Goal: Task Accomplishment & Management: Complete application form

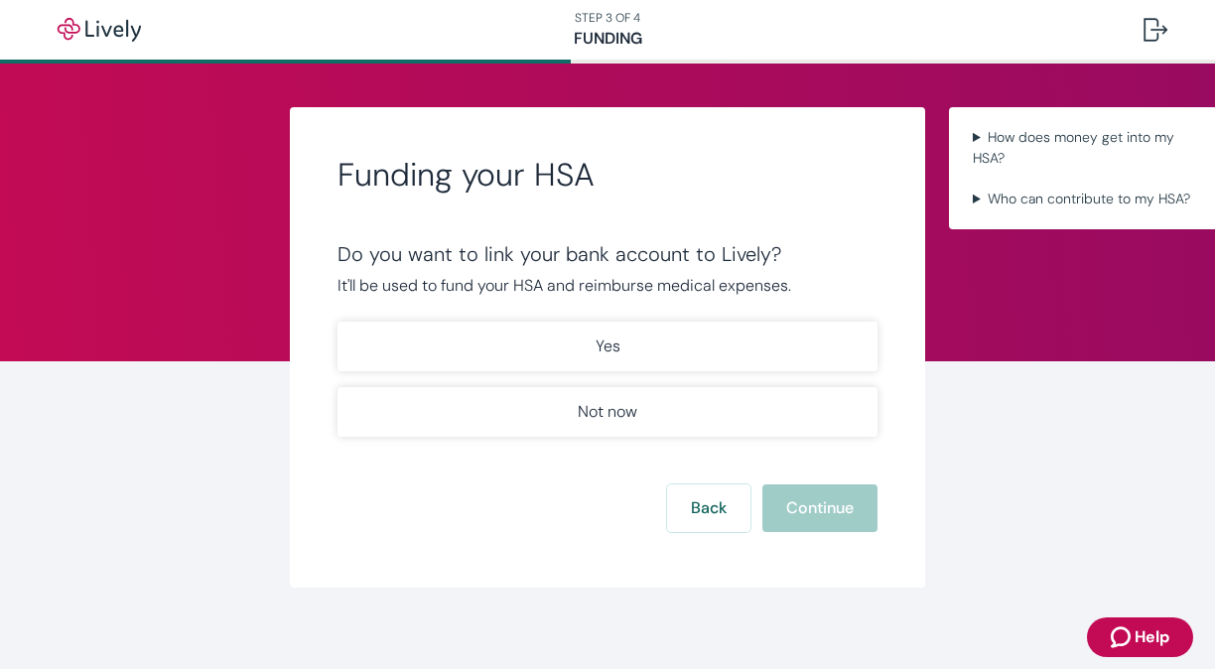
click at [618, 343] on button "Yes" at bounding box center [608, 347] width 540 height 50
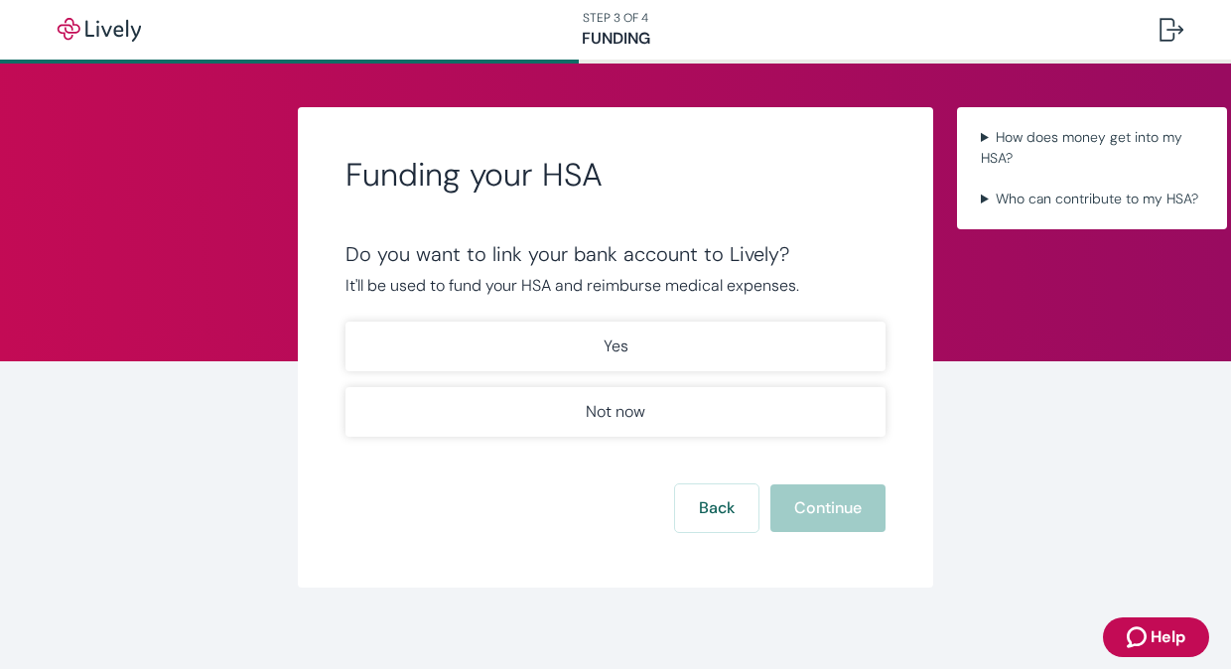
click at [648, 344] on button "Yes" at bounding box center [615, 347] width 540 height 50
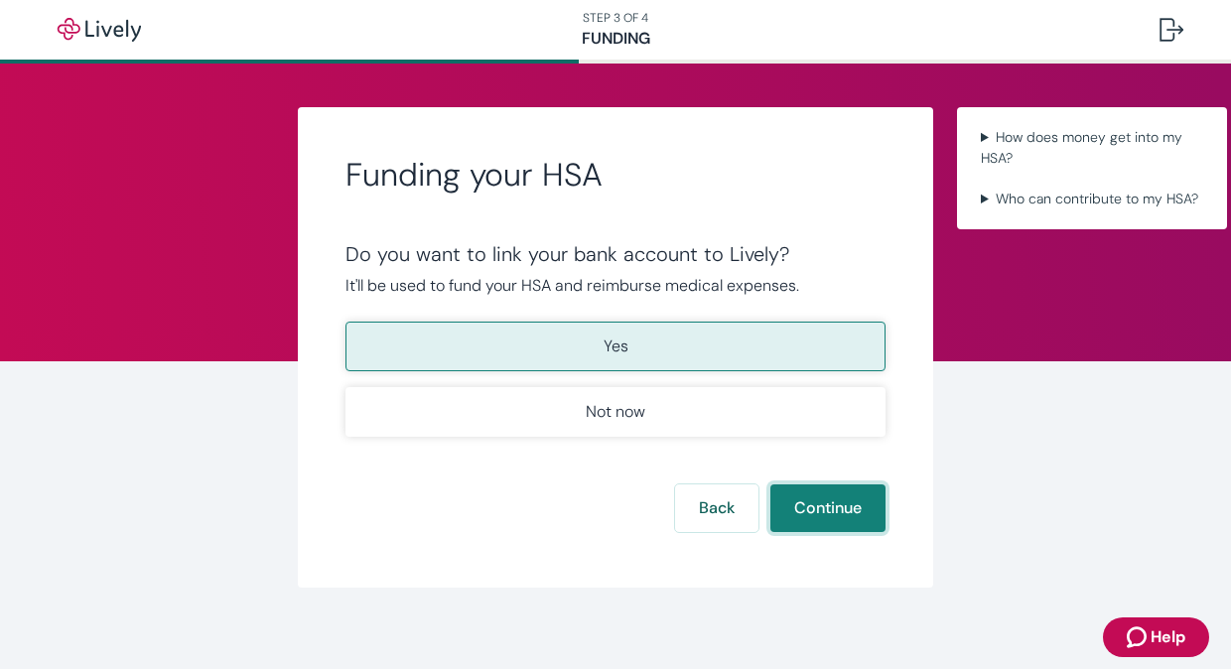
click at [800, 499] on button "Continue" at bounding box center [827, 508] width 115 height 48
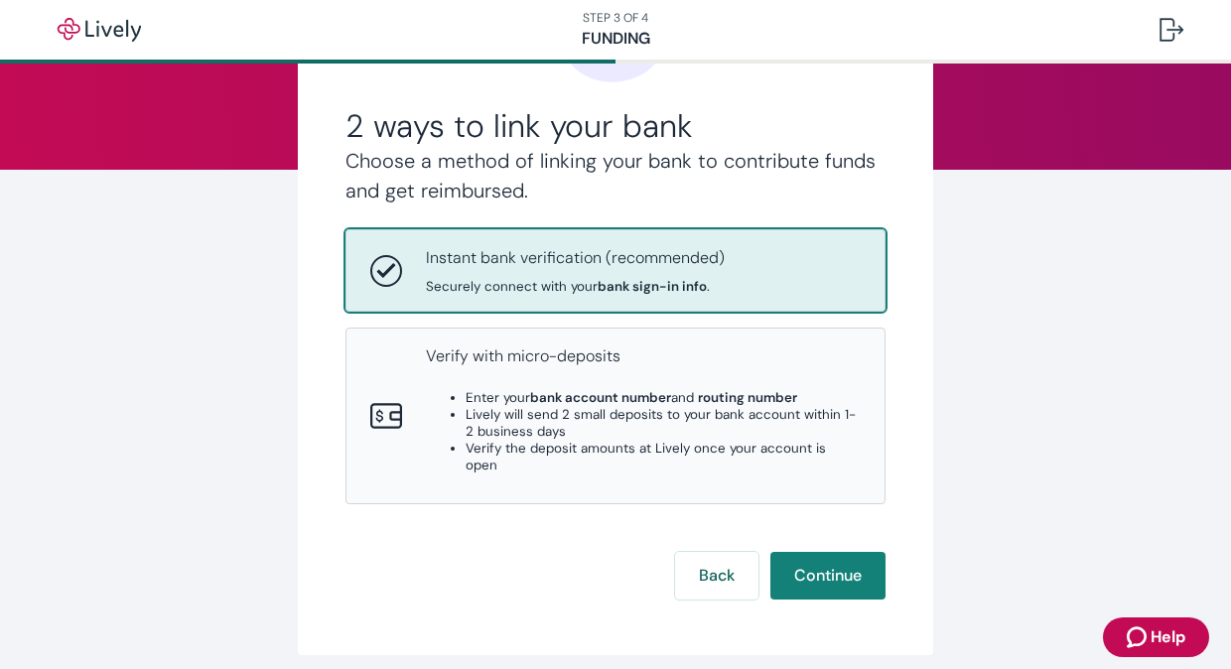
scroll to position [194, 0]
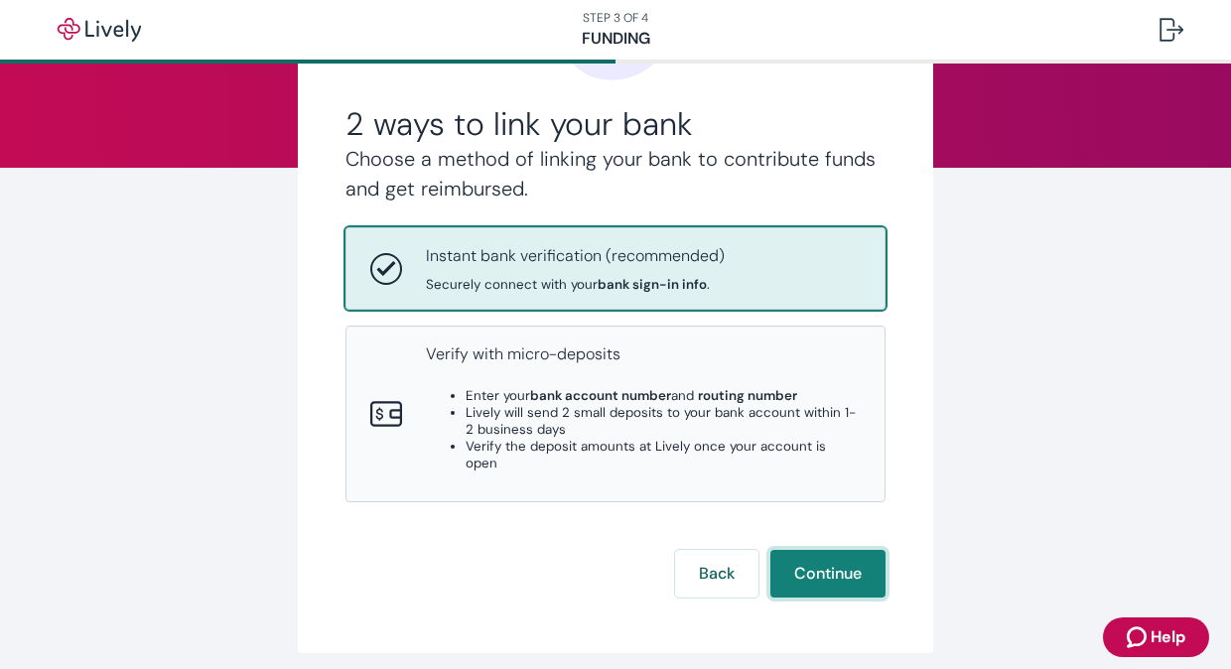
click at [846, 550] on button "Continue" at bounding box center [827, 574] width 115 height 48
click at [558, 407] on li "Lively will send 2 small deposits to your bank account within 1-2 business days" at bounding box center [663, 421] width 395 height 34
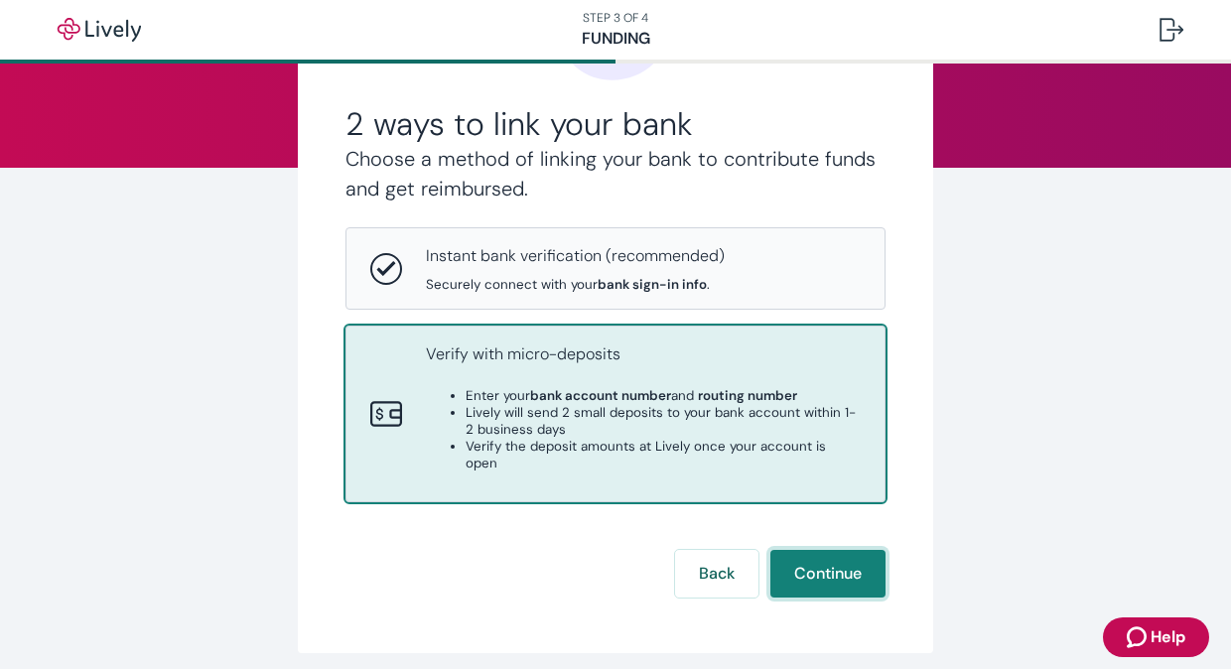
click at [831, 564] on button "Continue" at bounding box center [827, 574] width 115 height 48
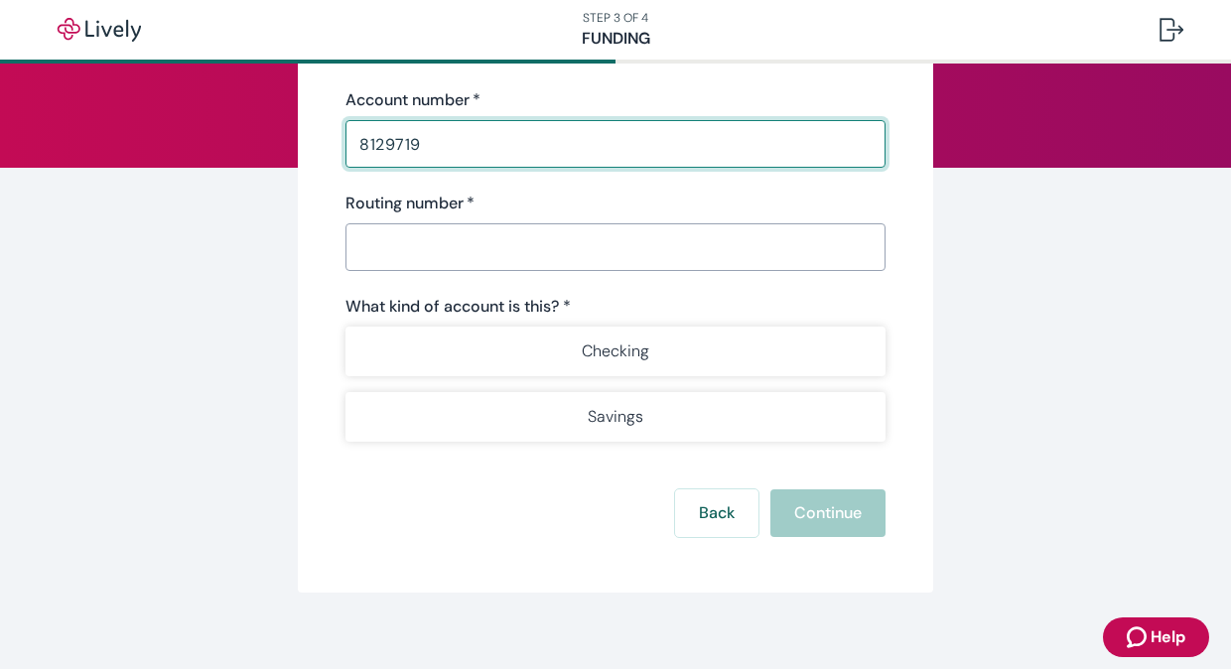
type input "8129719"
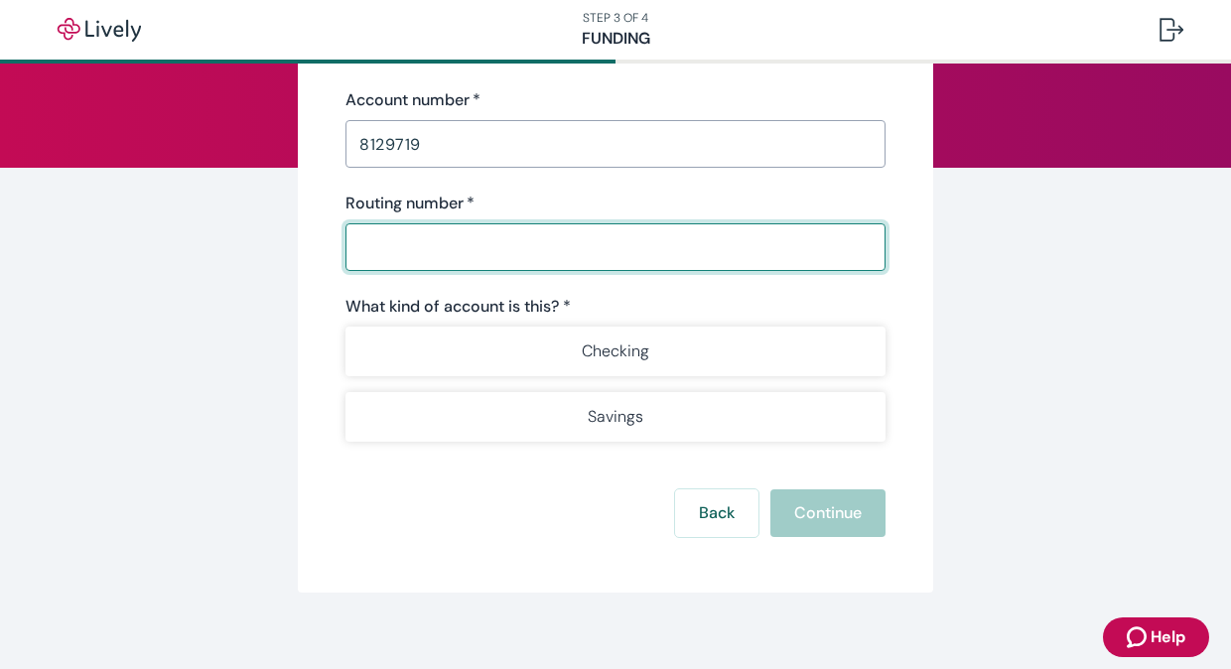
click at [369, 239] on input "Routing number   *" at bounding box center [615, 247] width 540 height 40
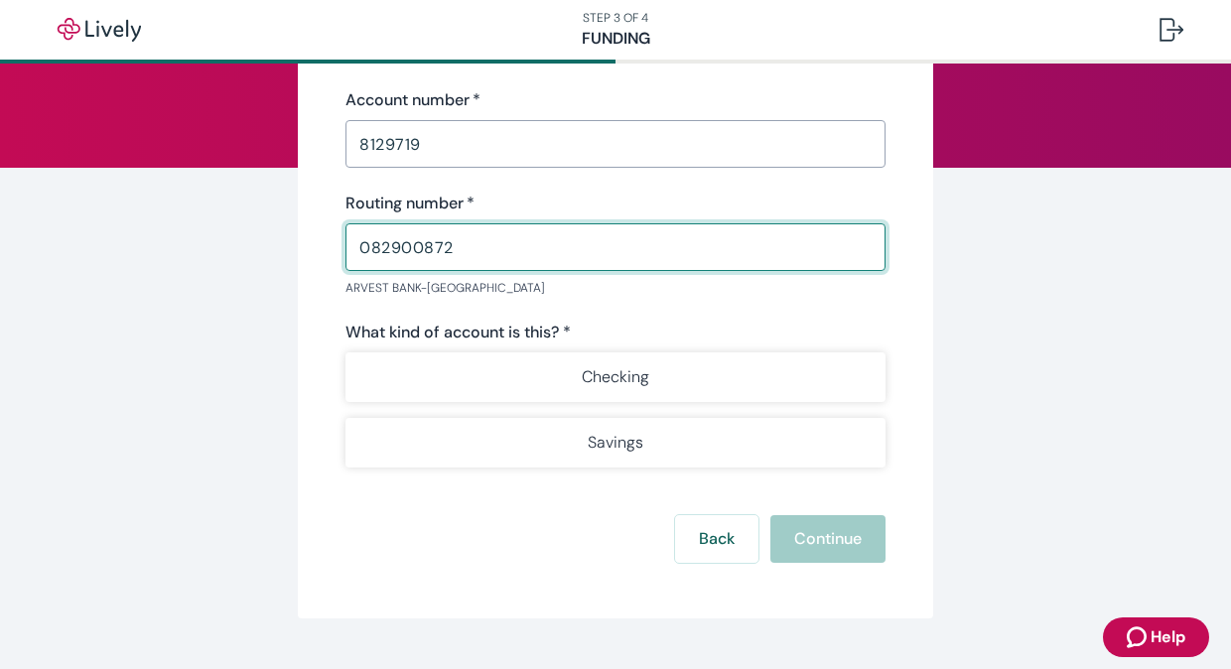
type input "082900872"
click at [683, 366] on button "Checking" at bounding box center [615, 377] width 540 height 50
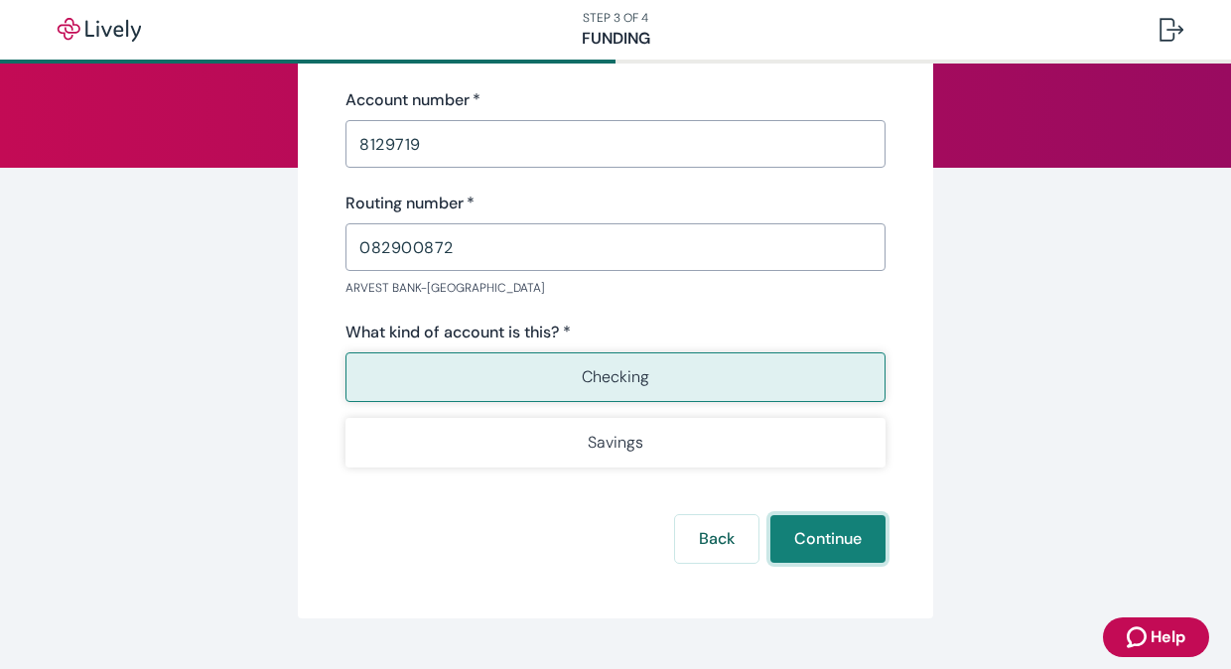
click at [834, 542] on button "Continue" at bounding box center [827, 539] width 115 height 48
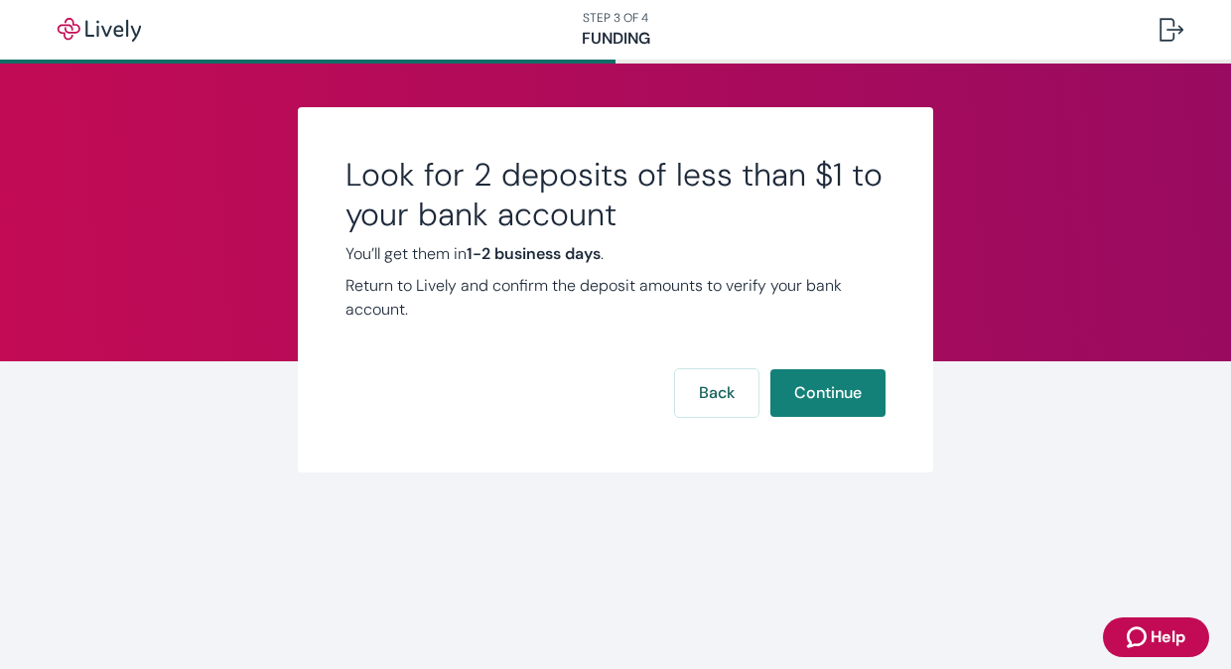
click at [812, 383] on button "Continue" at bounding box center [827, 393] width 115 height 48
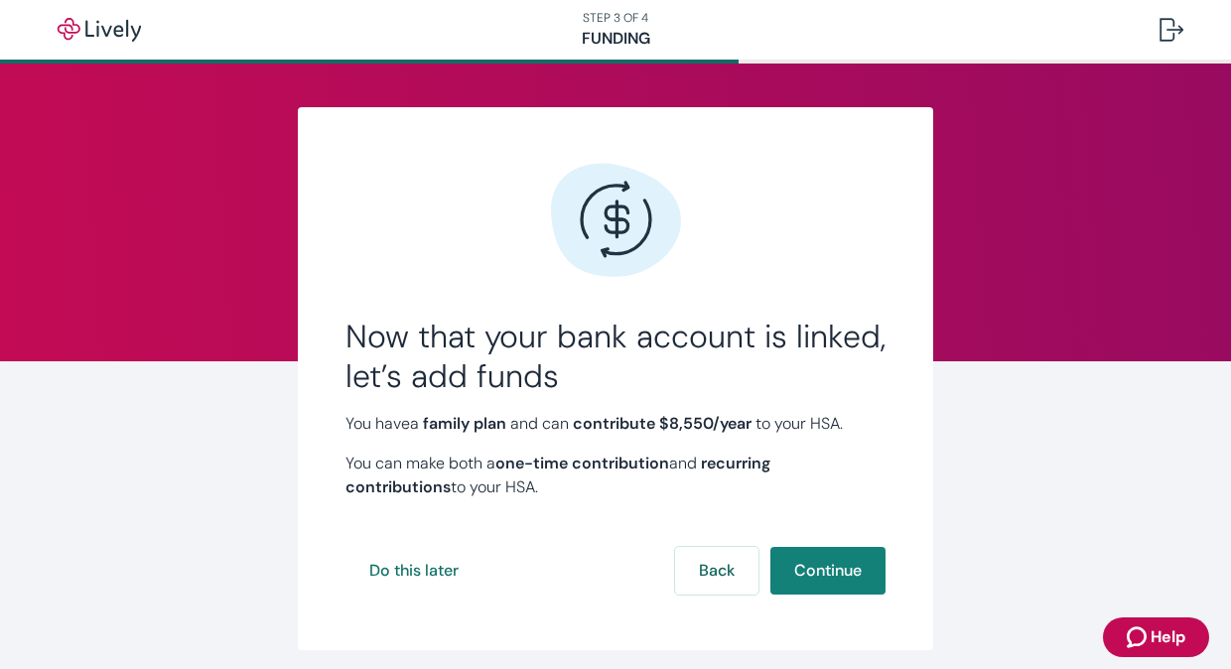
click at [837, 562] on button "Continue" at bounding box center [827, 571] width 115 height 48
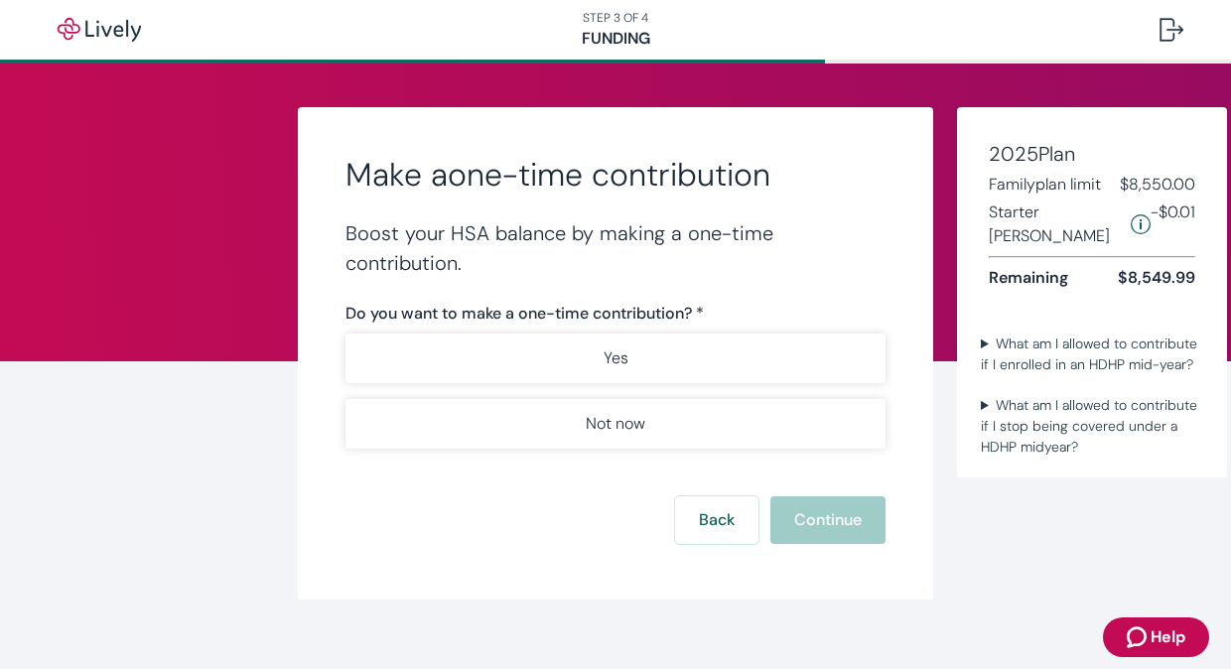
click at [625, 348] on button "Yes" at bounding box center [615, 359] width 540 height 50
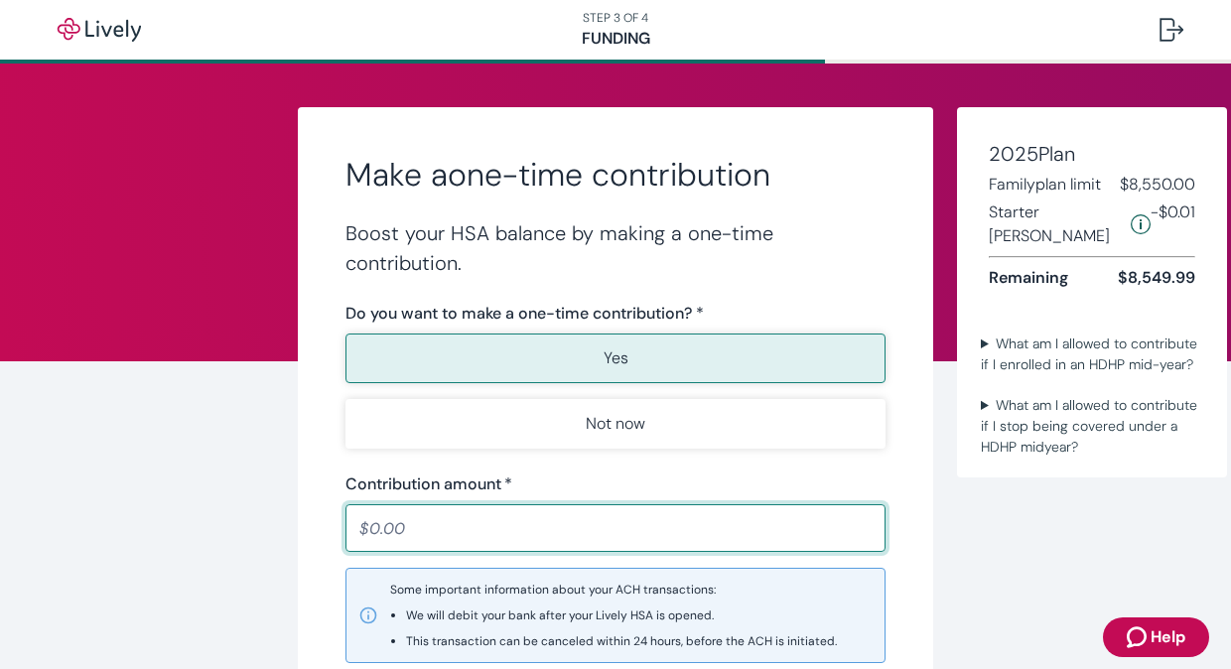
click at [367, 527] on input "Contribution amount   *" at bounding box center [615, 528] width 540 height 40
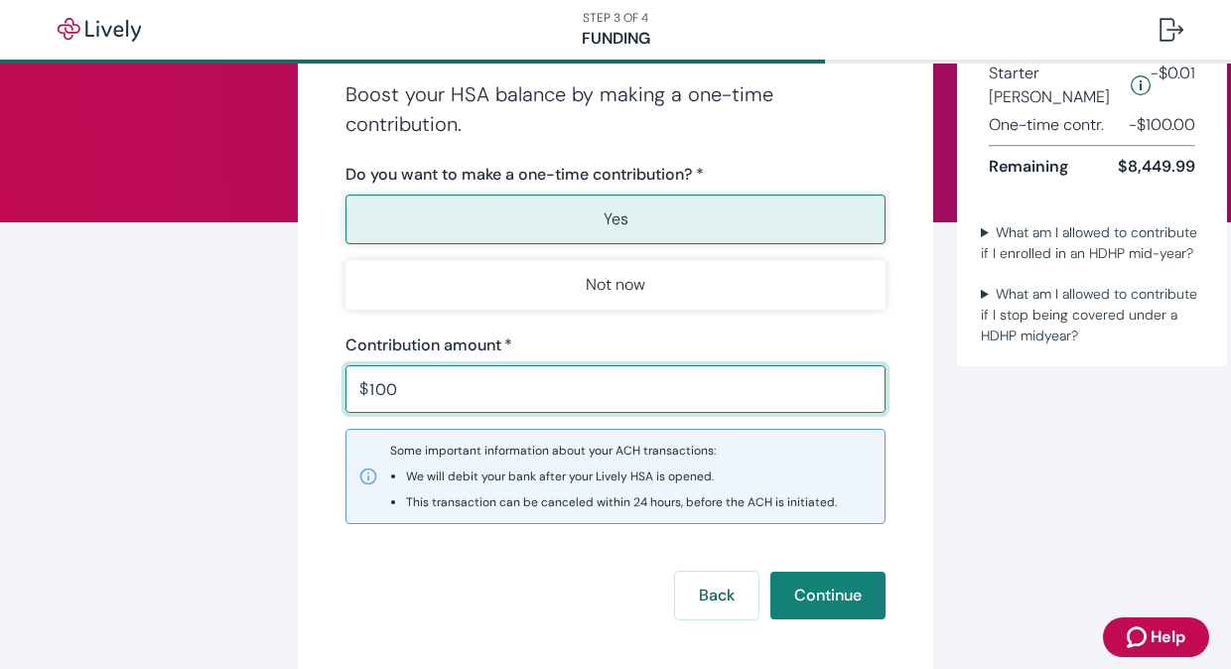
scroll to position [159, 0]
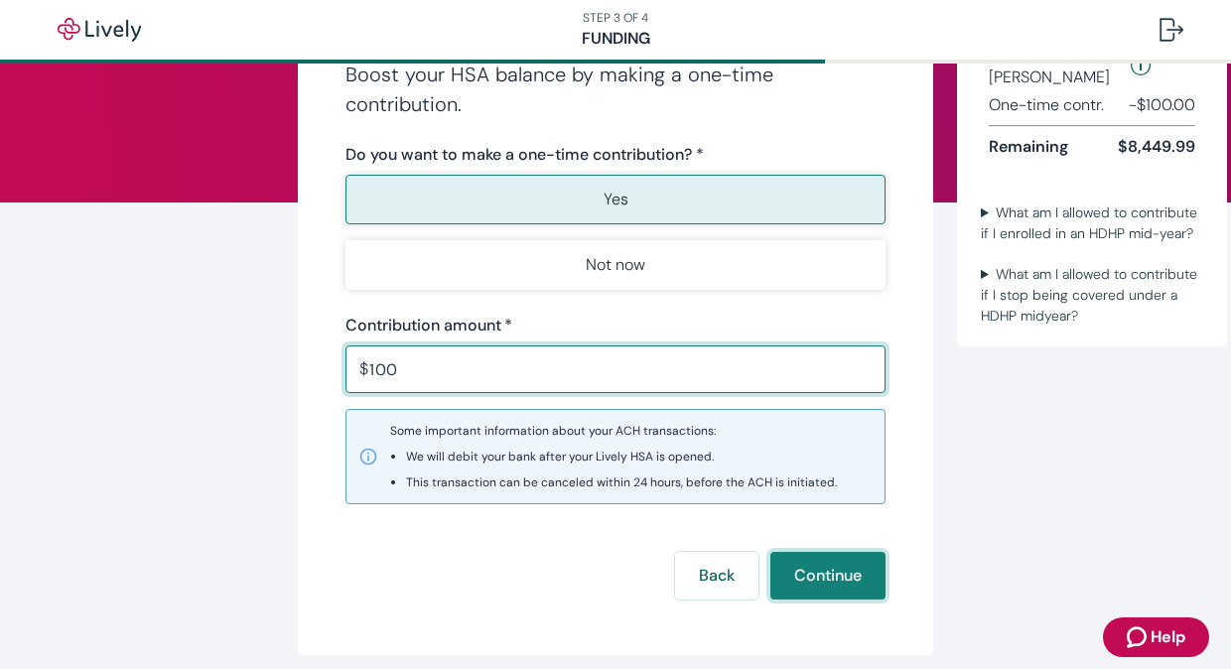
type input "100.00"
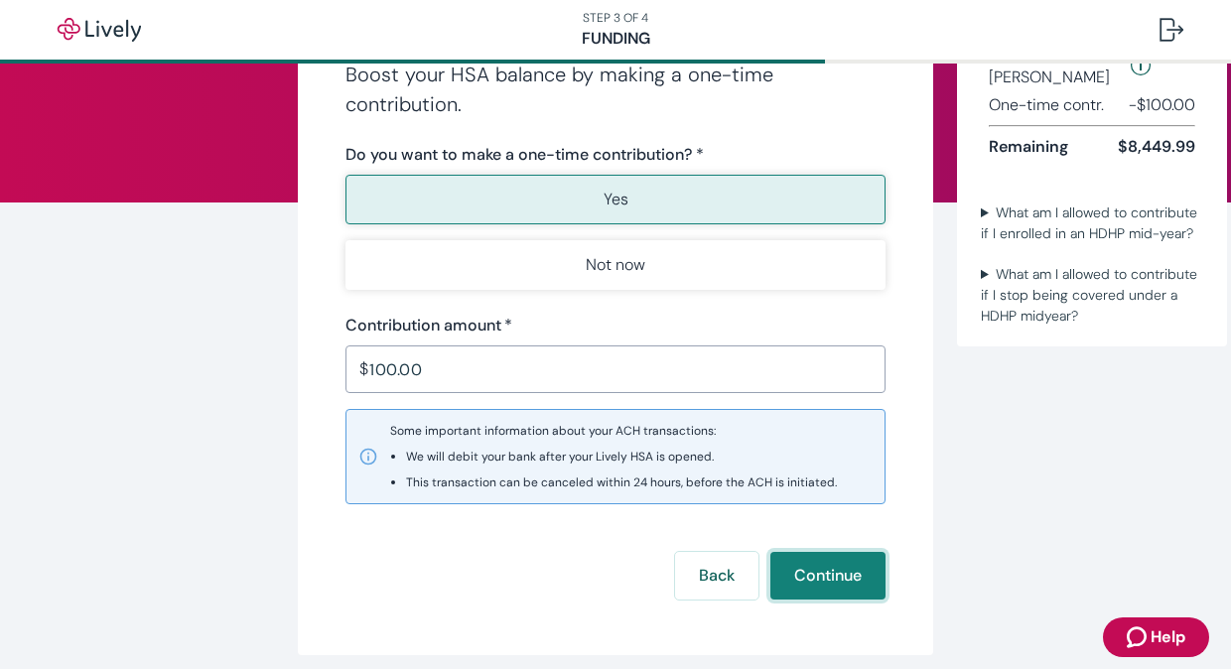
click at [842, 558] on button "Continue" at bounding box center [827, 576] width 115 height 48
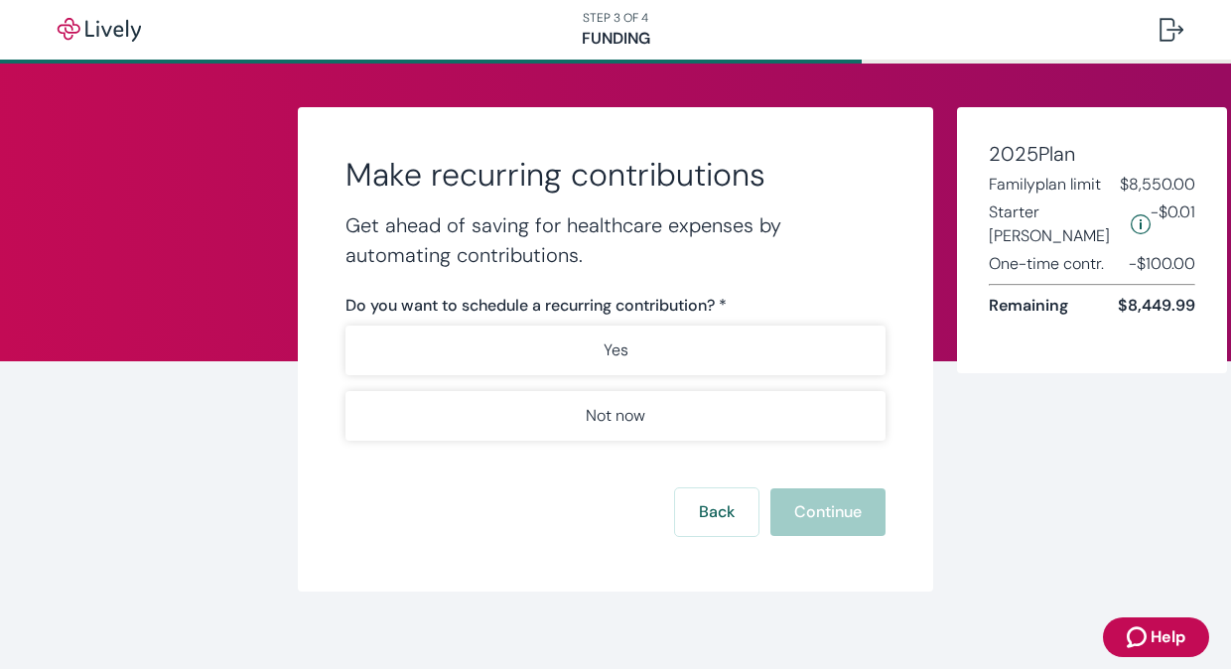
click at [769, 413] on button "Not now" at bounding box center [615, 416] width 540 height 50
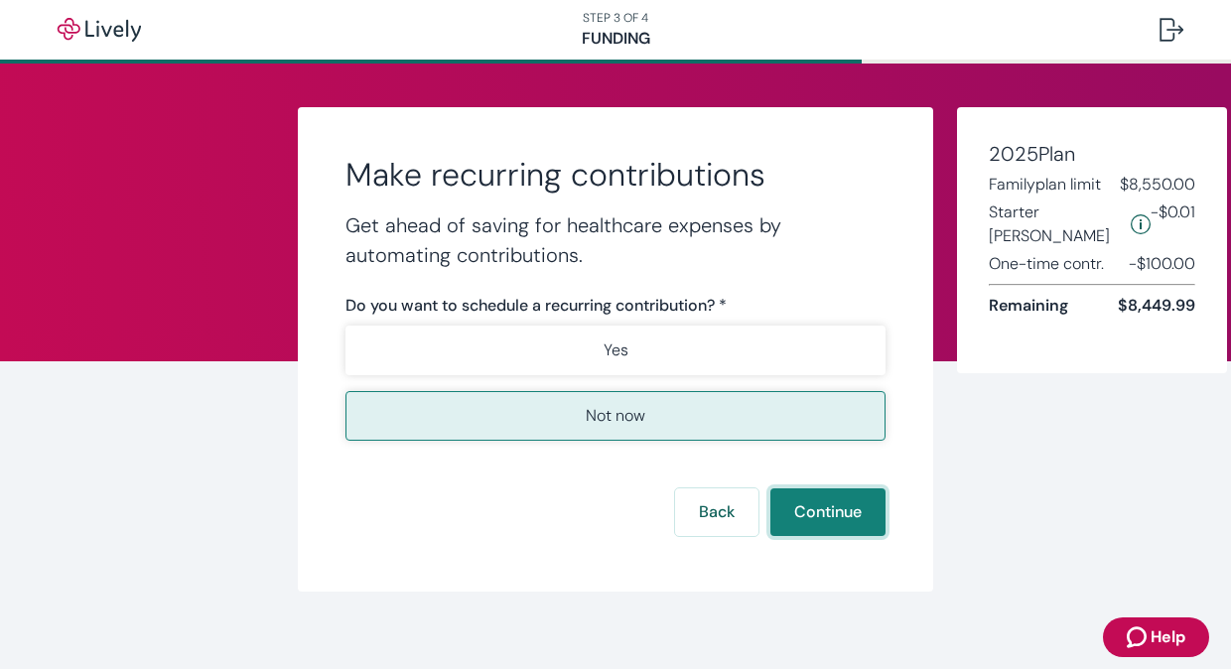
click at [850, 508] on button "Continue" at bounding box center [827, 512] width 115 height 48
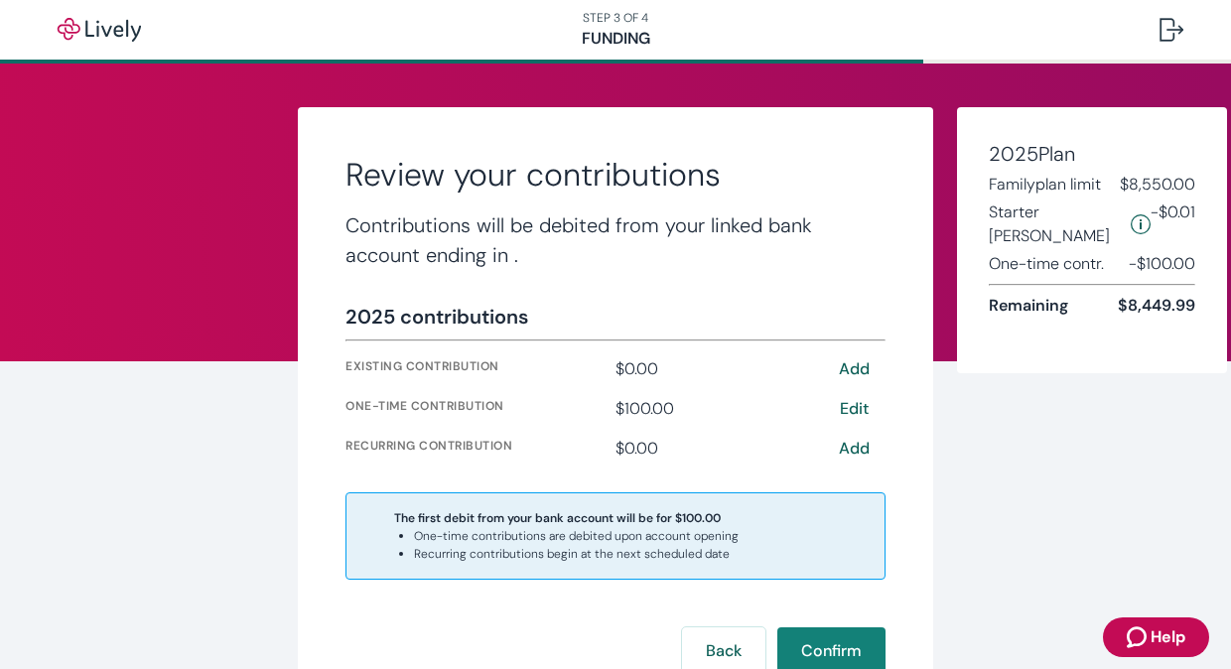
scroll to position [20, 0]
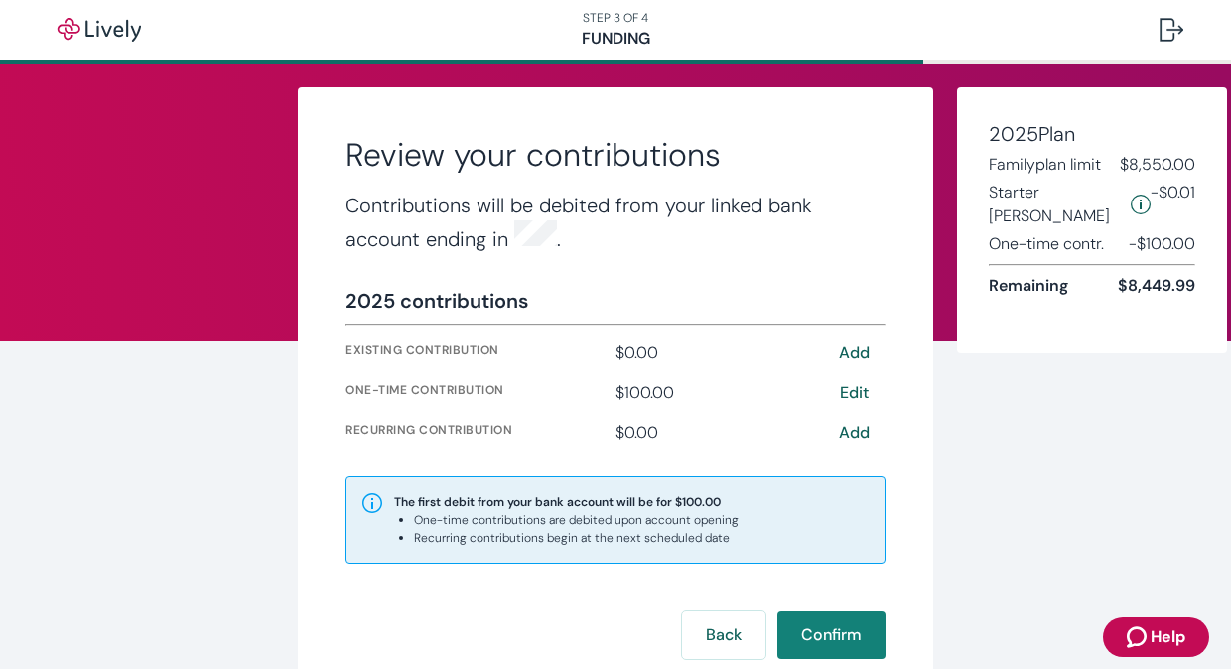
click at [846, 625] on button "Confirm" at bounding box center [831, 636] width 108 height 48
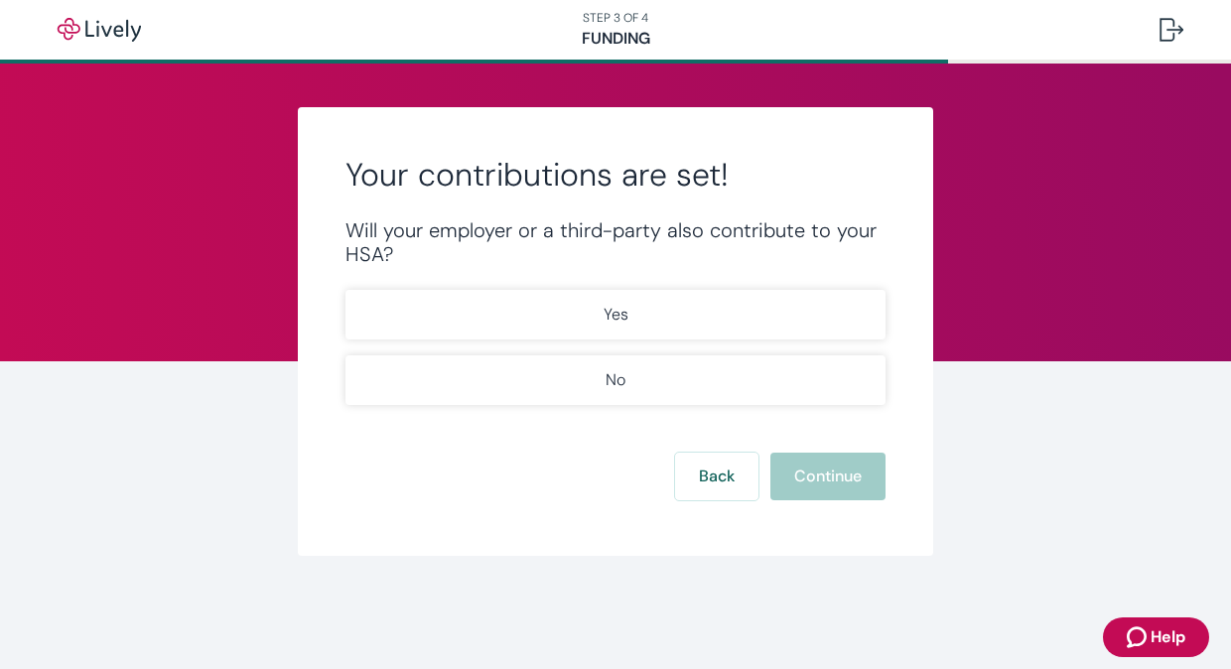
click at [707, 375] on button "No" at bounding box center [615, 380] width 540 height 50
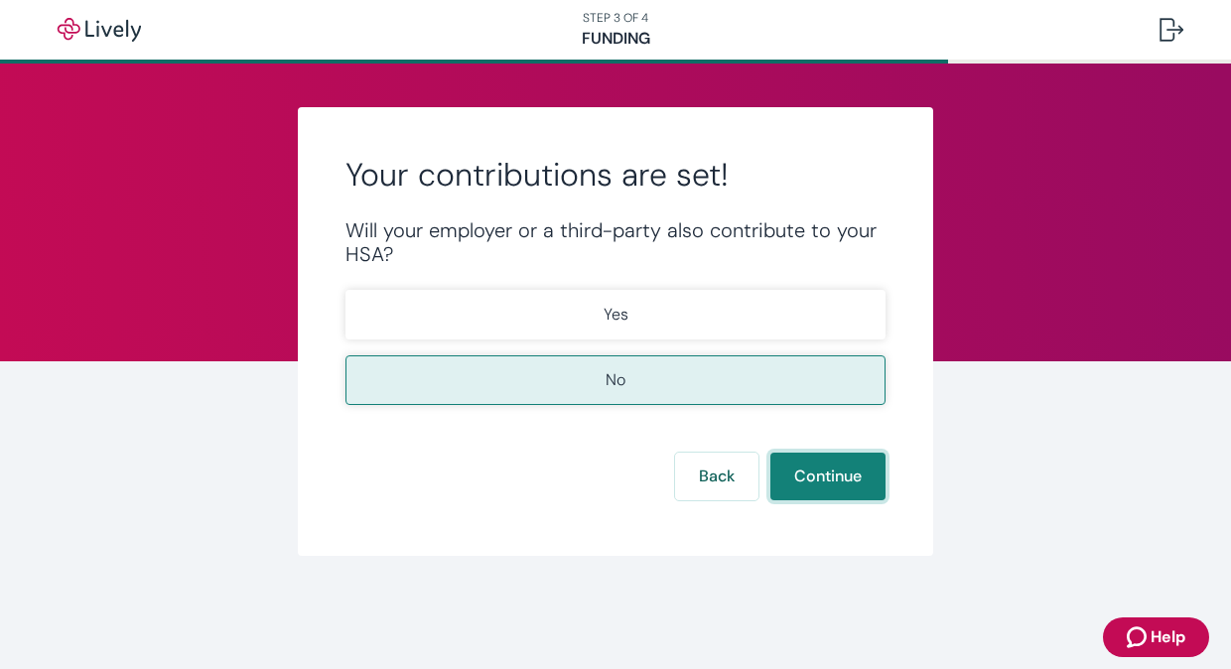
click at [830, 469] on button "Continue" at bounding box center [827, 477] width 115 height 48
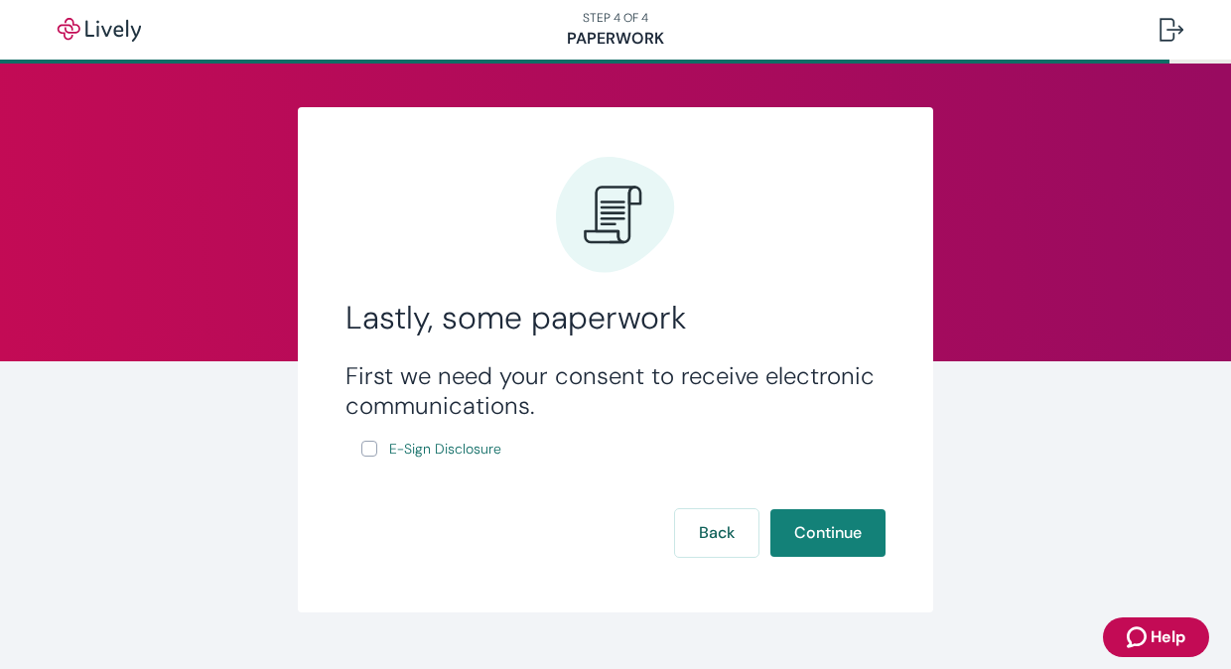
click at [367, 444] on input "E-Sign Disclosure" at bounding box center [369, 449] width 16 height 16
checkbox input "true"
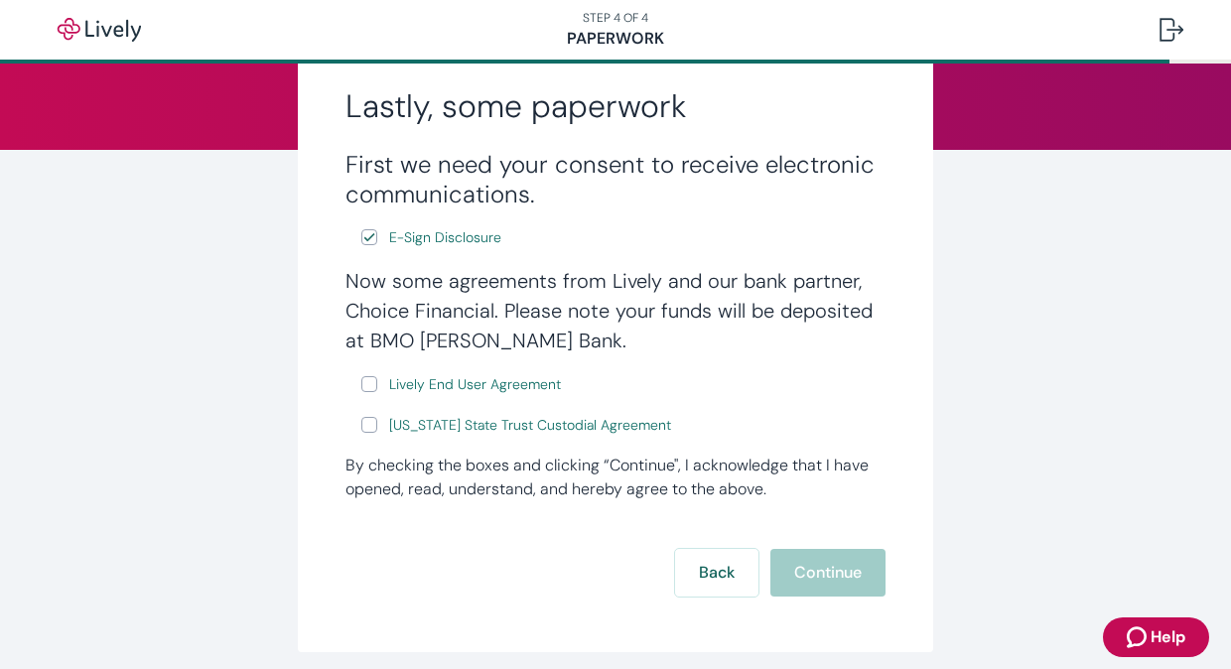
scroll to position [278, 0]
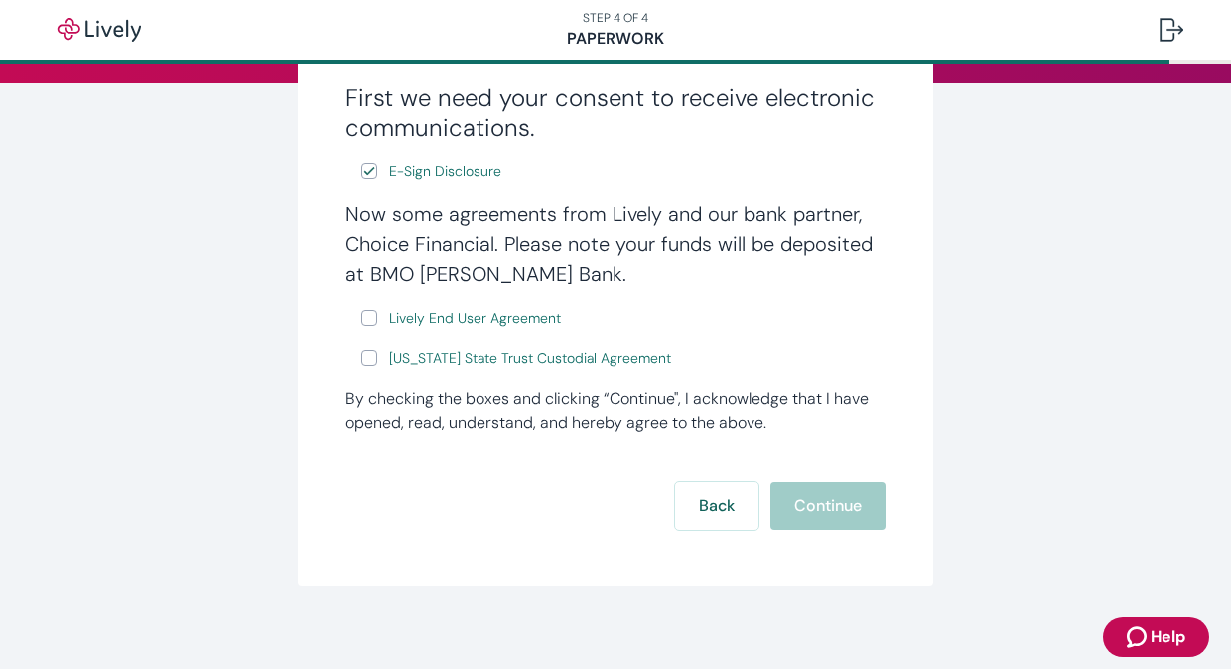
click at [361, 316] on input "Lively End User Agreement" at bounding box center [369, 318] width 16 height 16
checkbox input "true"
click at [363, 357] on input "Wyoming State Trust Custodial Agreement" at bounding box center [369, 358] width 16 height 16
checkbox input "true"
click at [766, 572] on div "Lastly, some paperwork First we need your consent to receive electronic communi…" at bounding box center [615, 207] width 635 height 756
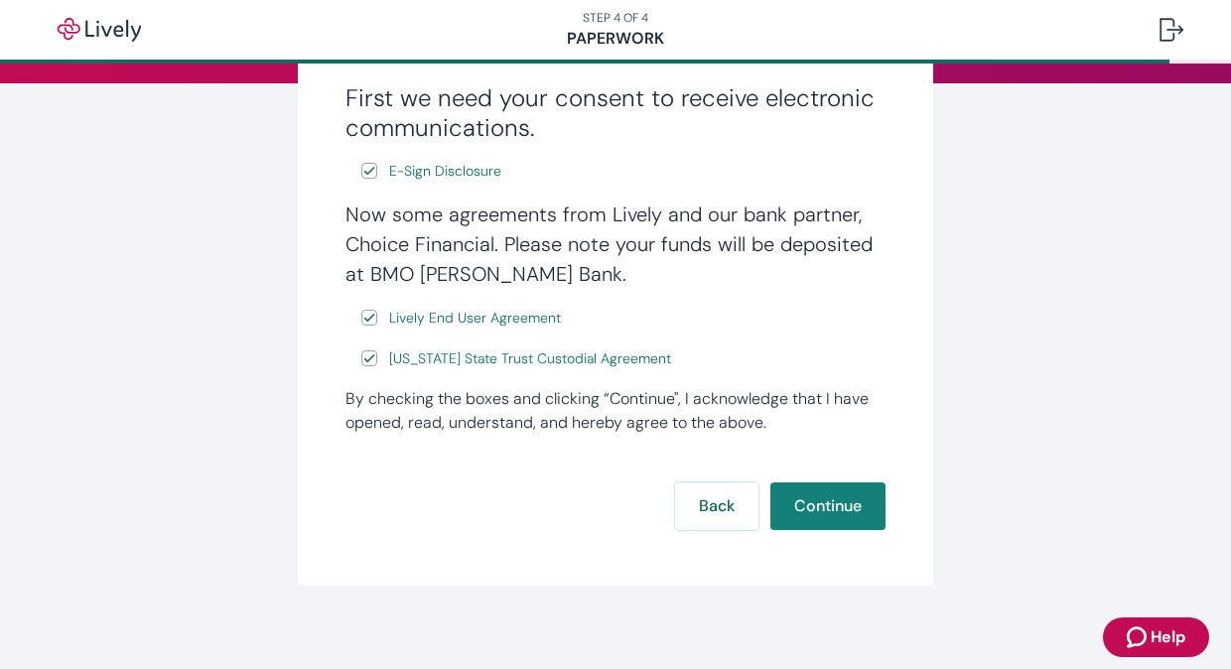
click at [766, 572] on div "Lastly, some paperwork First we need your consent to receive electronic communi…" at bounding box center [615, 207] width 635 height 756
click at [809, 505] on button "Continue" at bounding box center [827, 506] width 115 height 48
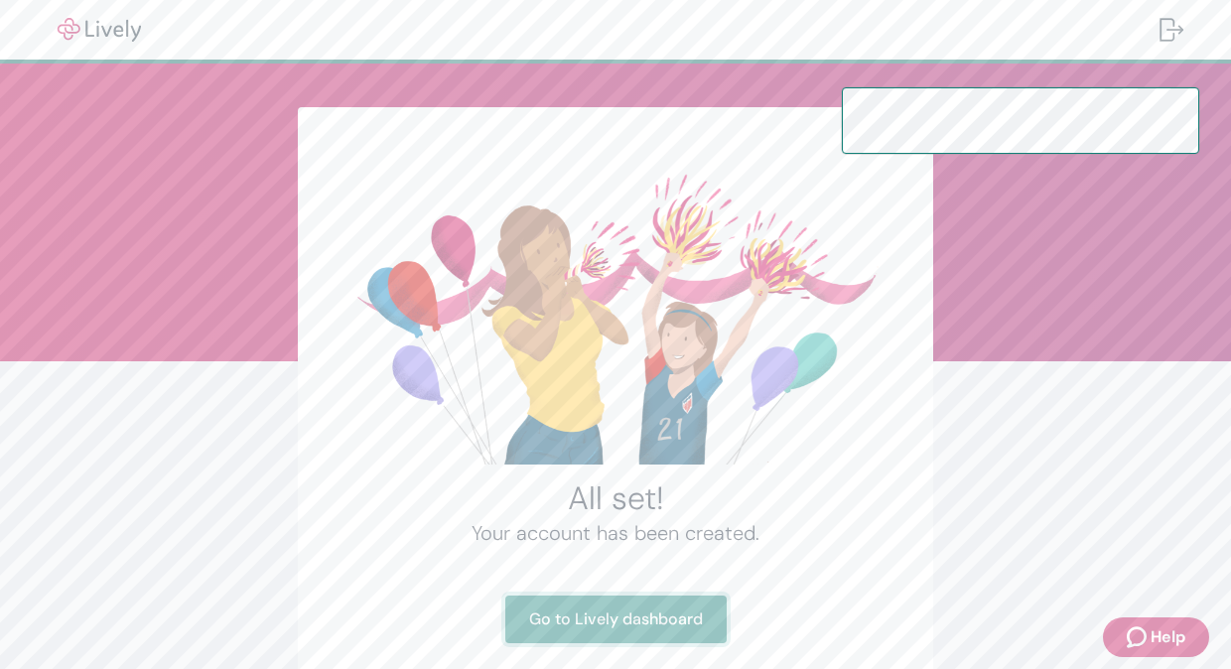
click at [671, 608] on link "Go to Lively dashboard" at bounding box center [615, 620] width 221 height 48
